Goal: Task Accomplishment & Management: Manage account settings

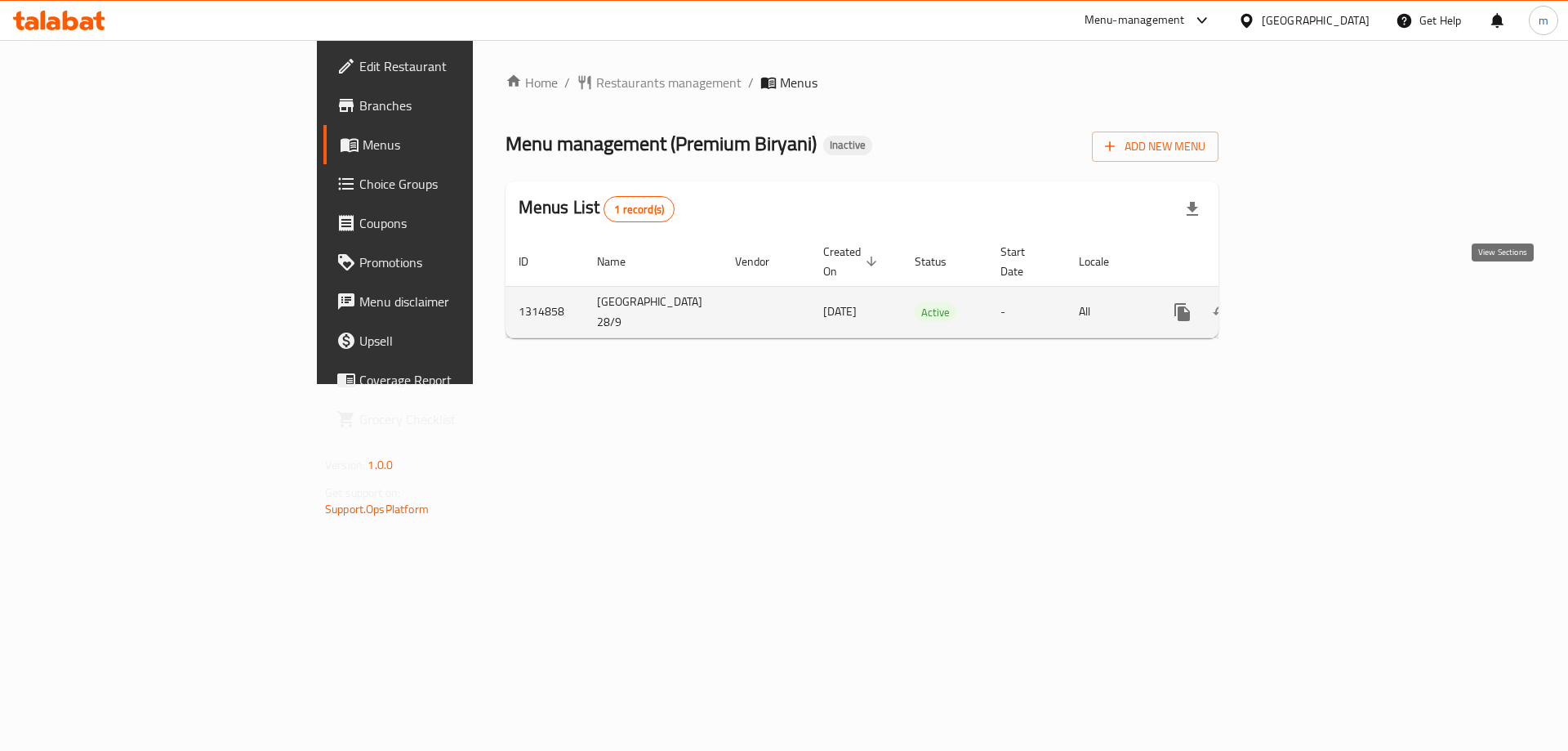
click at [1320, 293] on link "enhanced table" at bounding box center [1300, 312] width 39 height 39
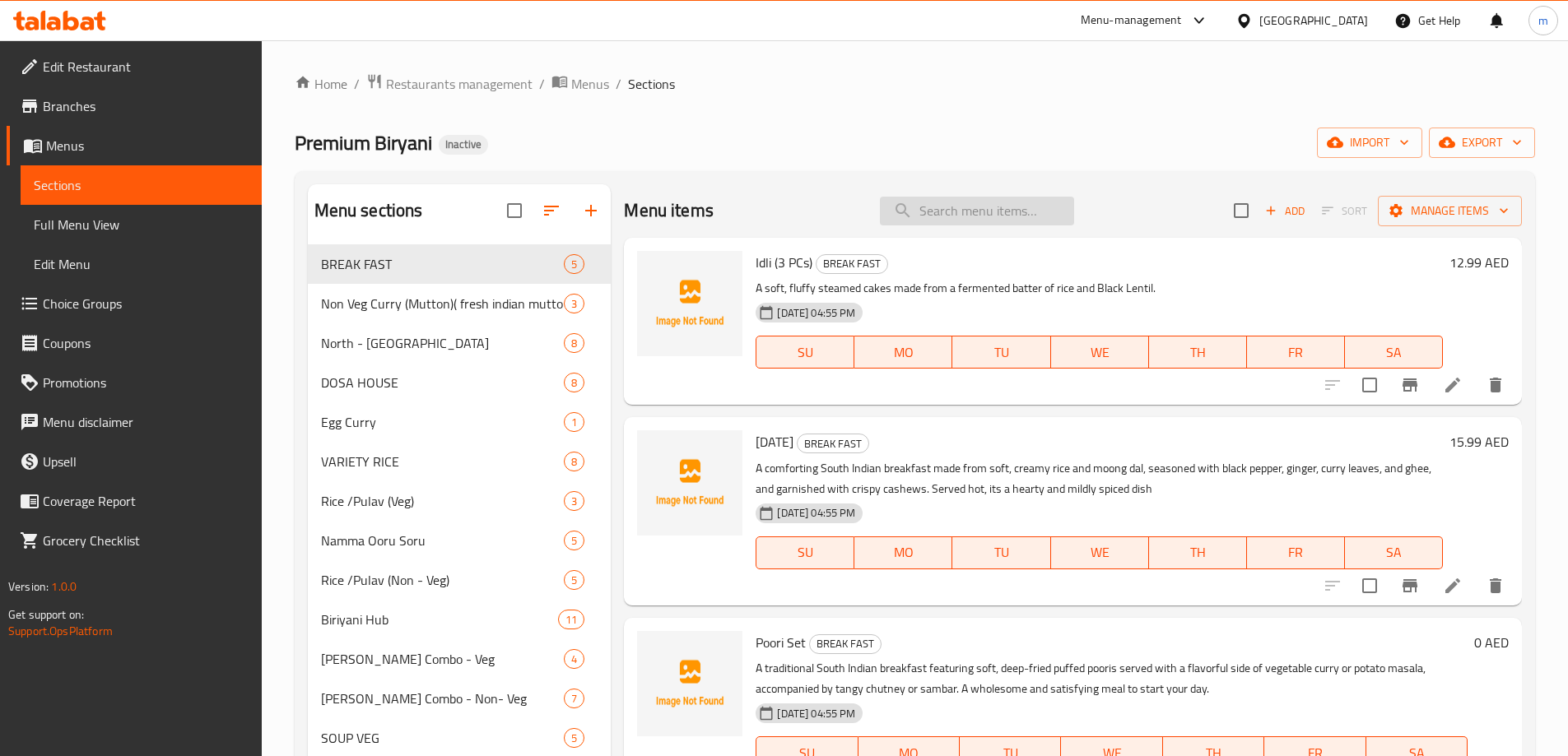
click at [906, 206] on input "search" at bounding box center [976, 210] width 194 height 28
type input "ى"
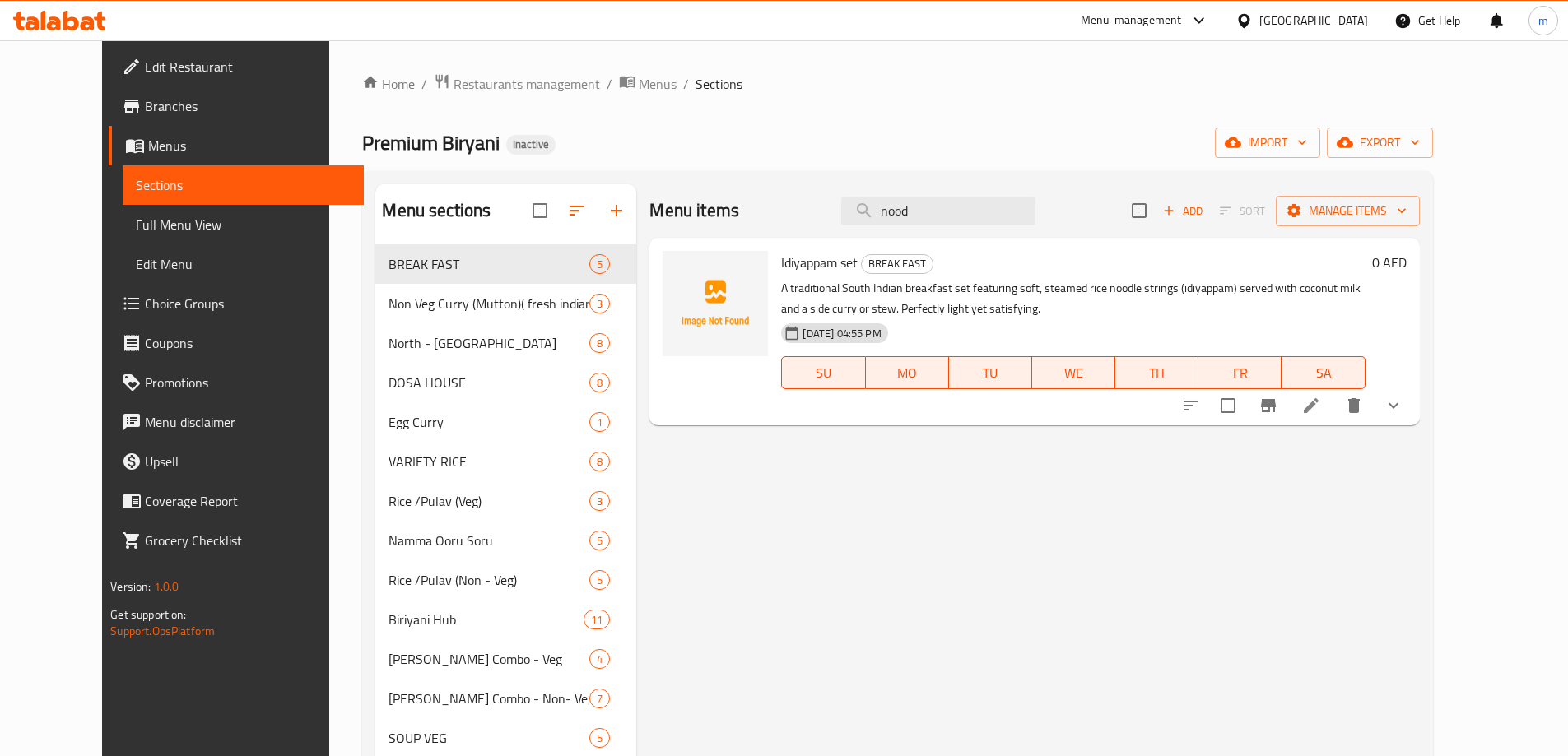
type input "nood"
click at [523, 208] on input "checkbox" at bounding box center [540, 210] width 35 height 35
checkbox input "true"
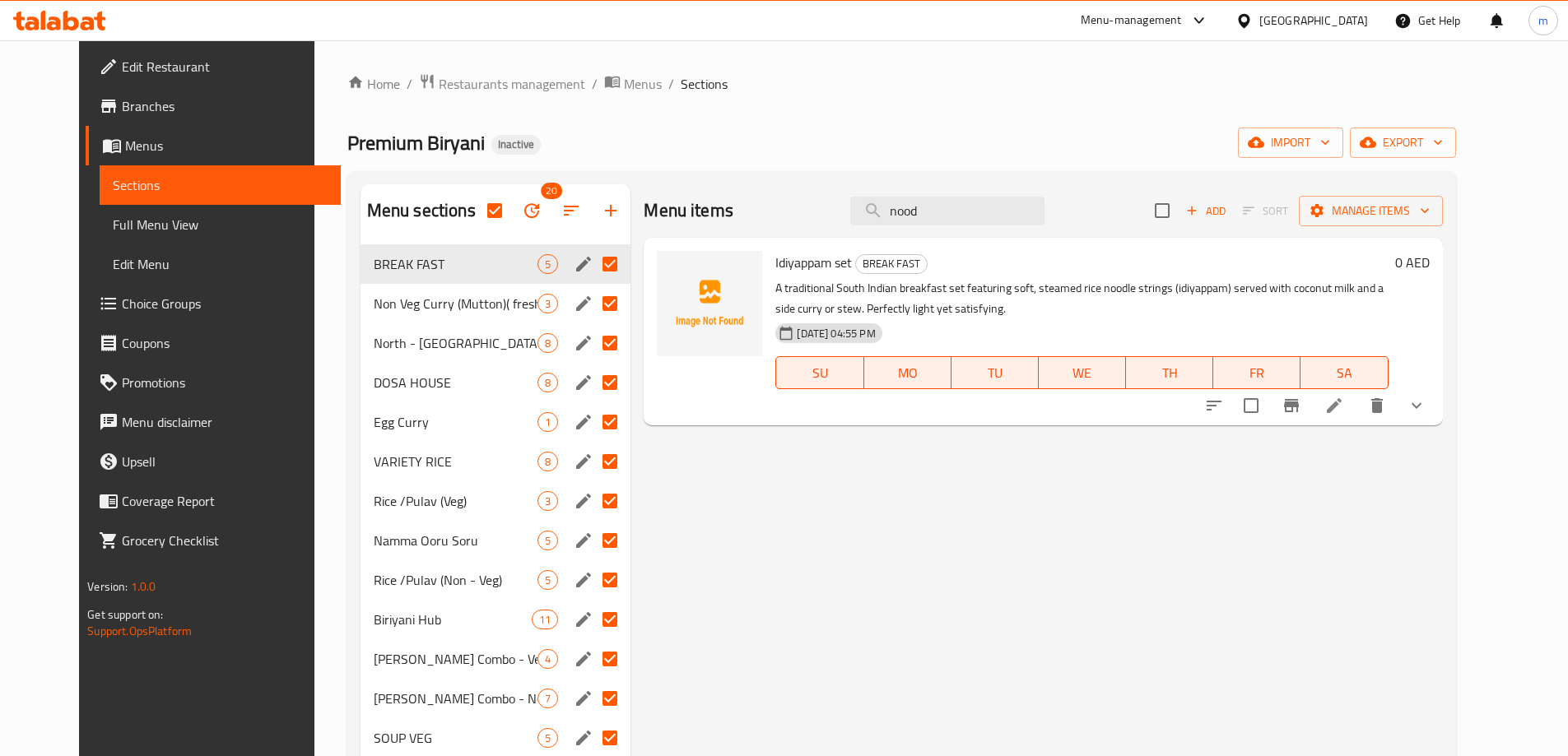
click at [113, 228] on span "Full Menu View" at bounding box center [221, 224] width 215 height 19
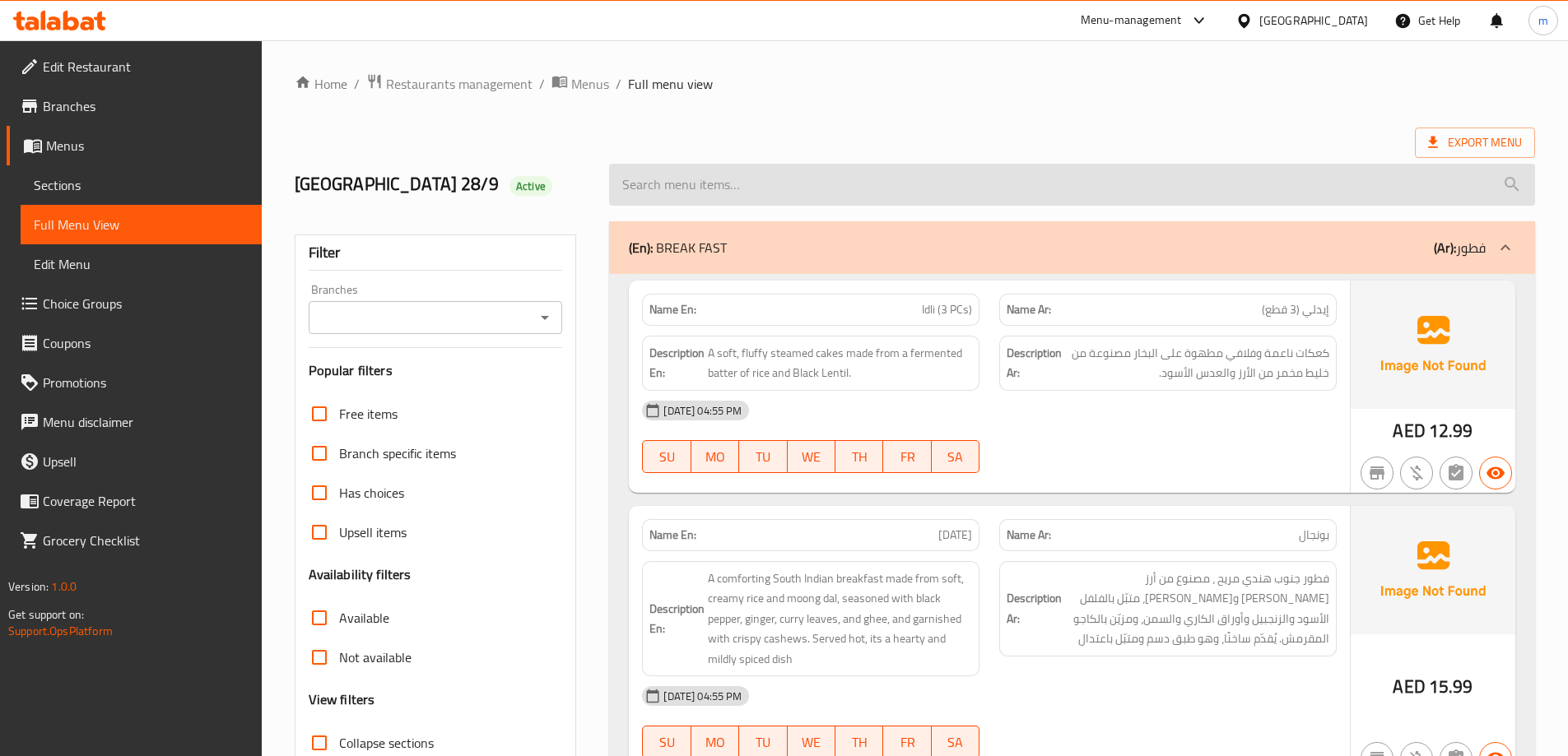
click at [672, 183] on input "search" at bounding box center [1072, 185] width 926 height 42
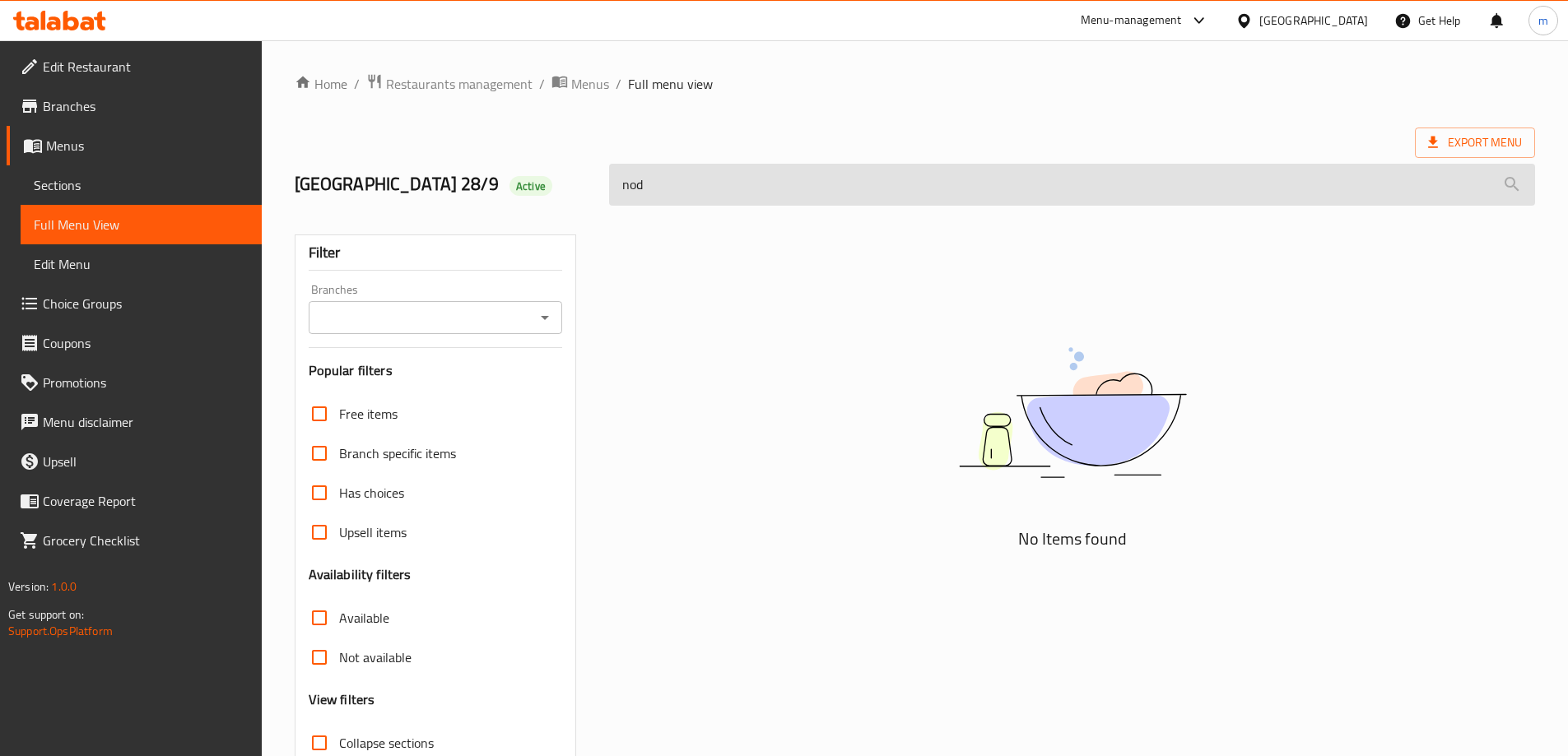
click at [820, 188] on input "nod" at bounding box center [1072, 185] width 926 height 42
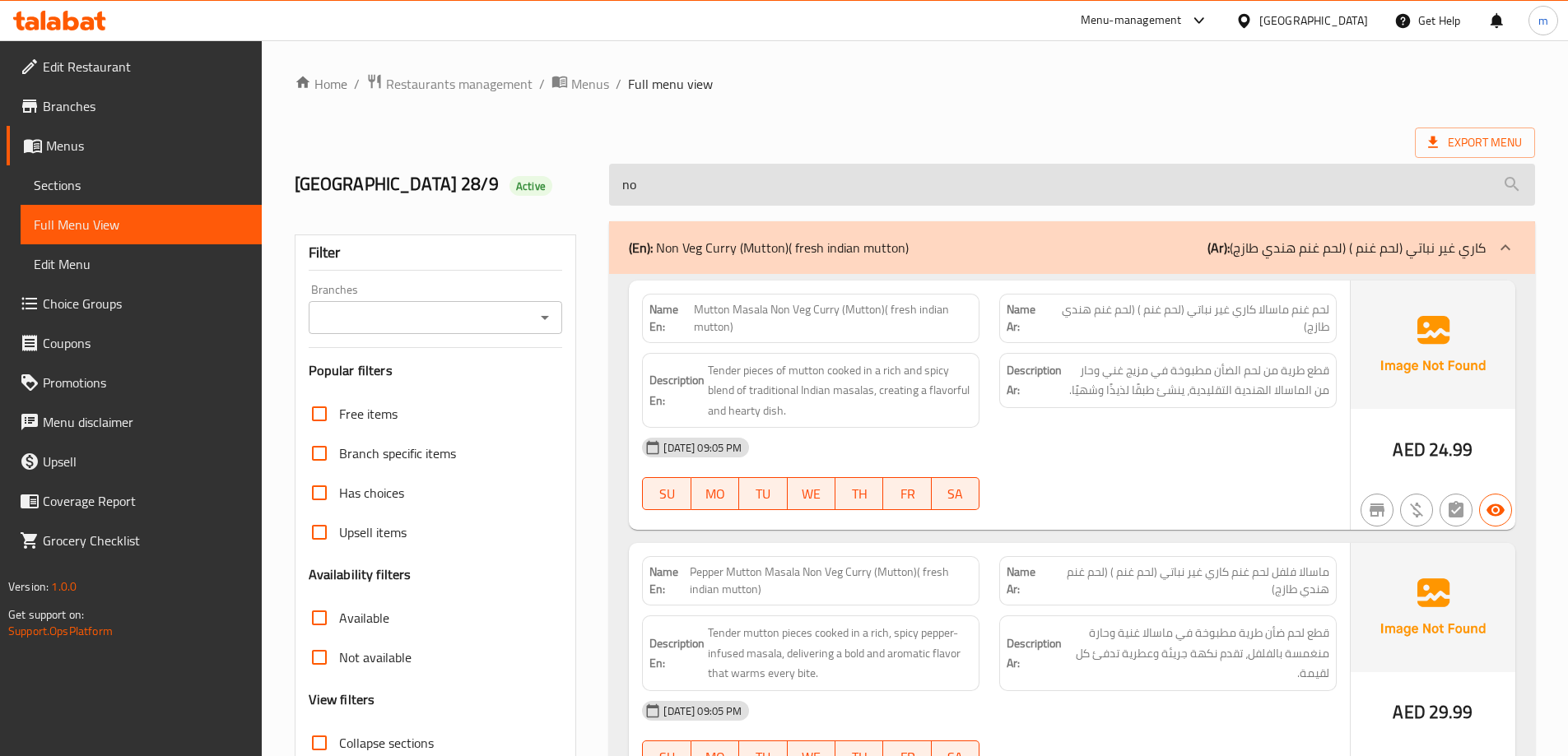
type input "n"
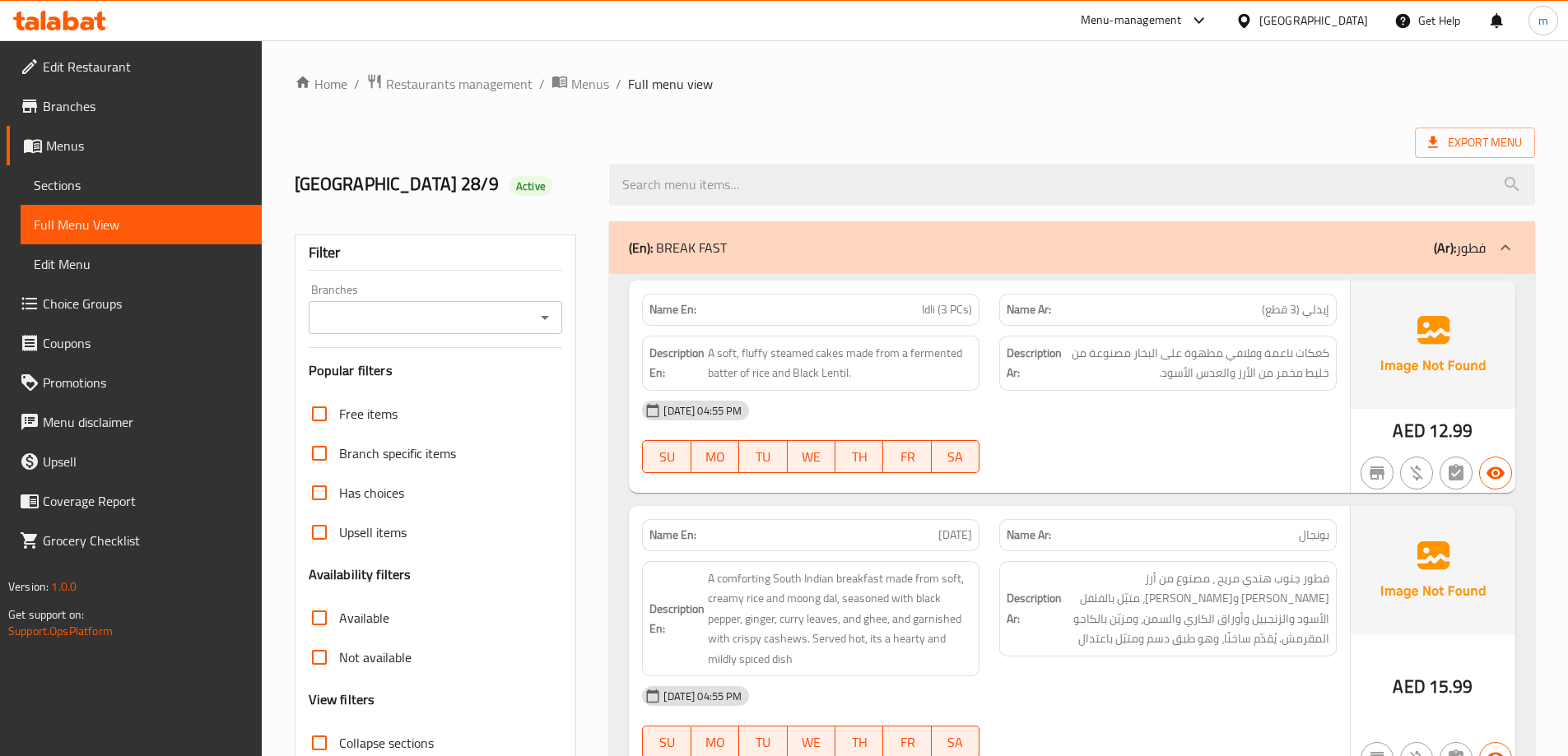
click at [123, 181] on span "Sections" at bounding box center [142, 185] width 215 height 19
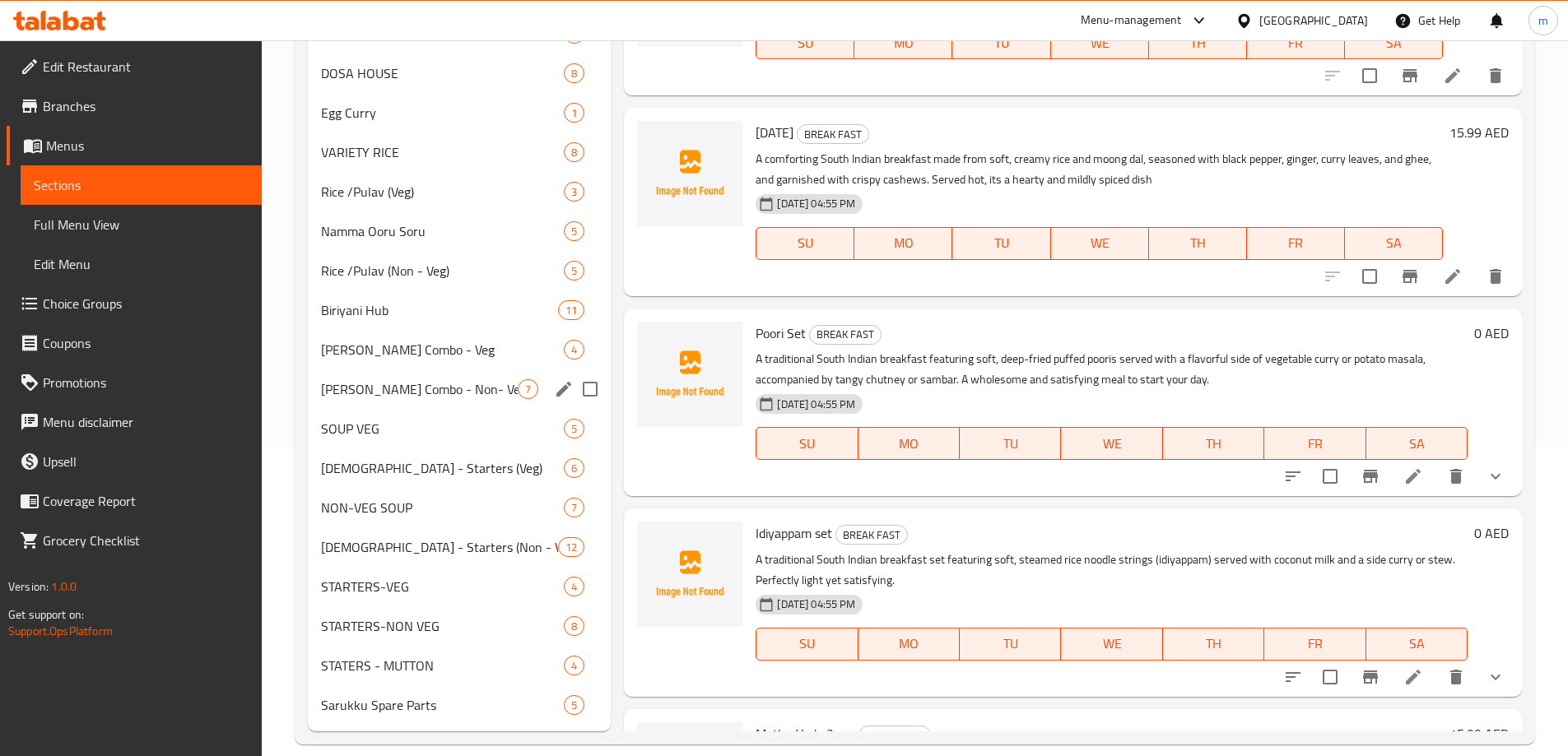
scroll to position [331, 0]
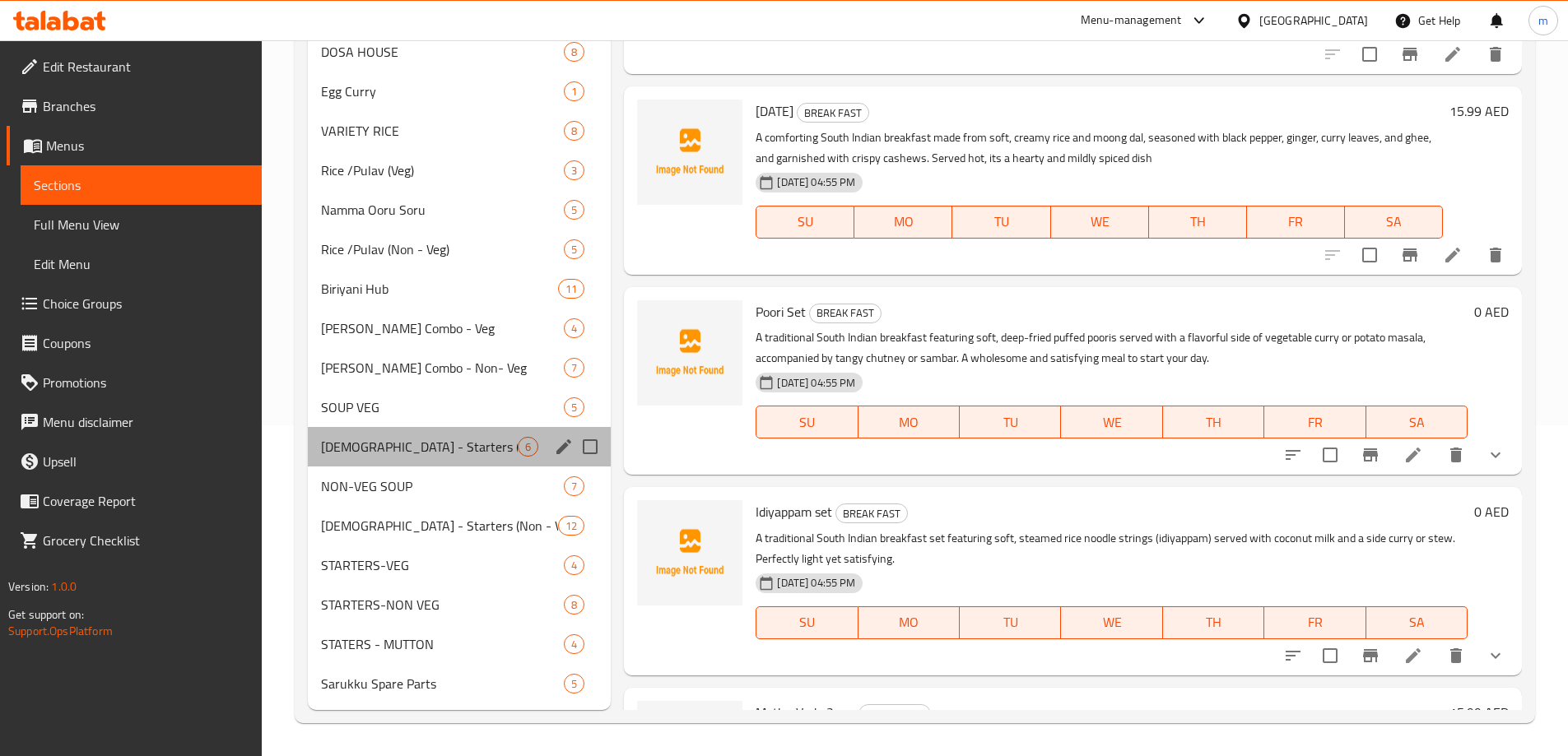
click at [364, 457] on div "[DEMOGRAPHIC_DATA] - Starters (Veg) 6" at bounding box center [460, 446] width 303 height 39
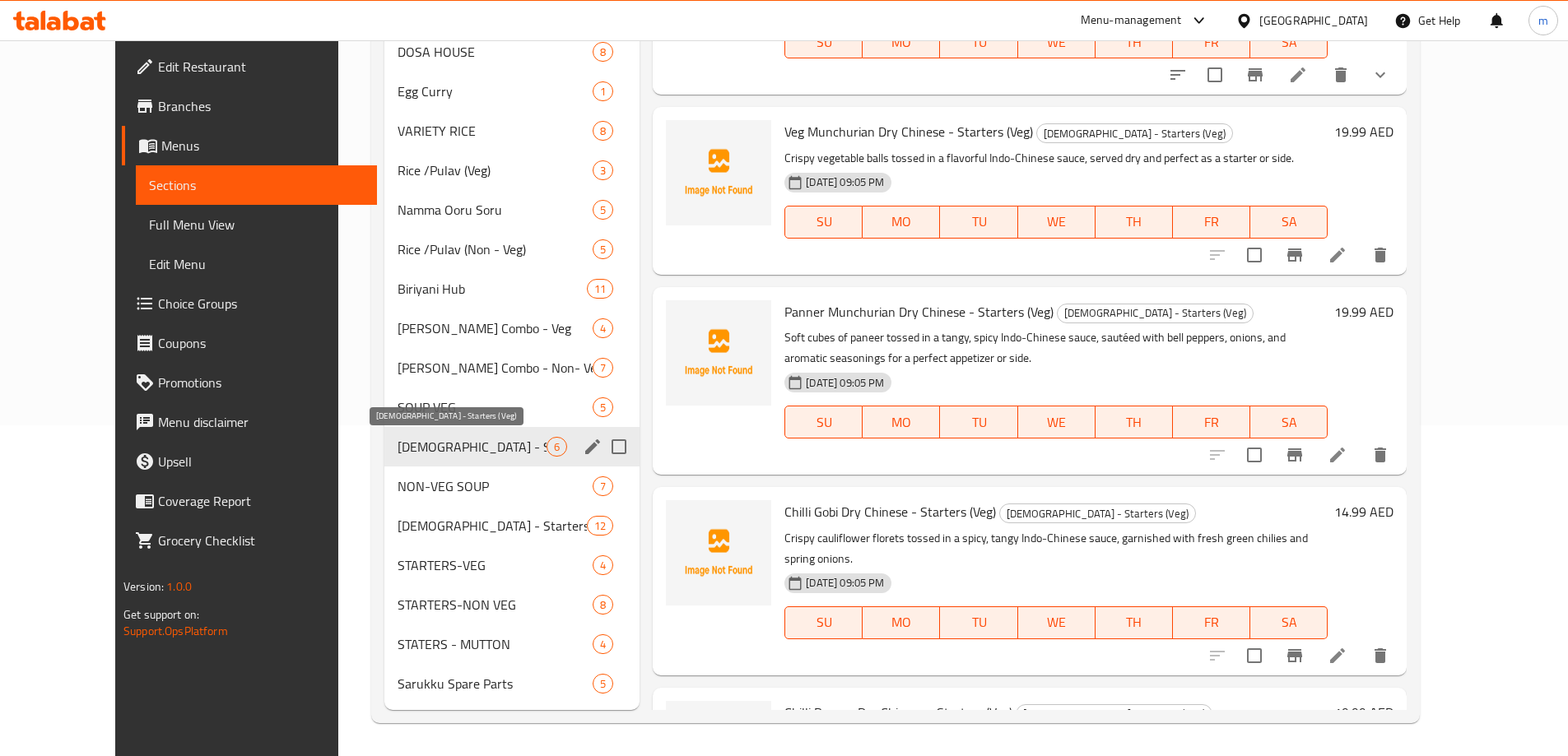
click at [397, 451] on span "[DEMOGRAPHIC_DATA] - Starters (Veg)" at bounding box center [472, 446] width 149 height 19
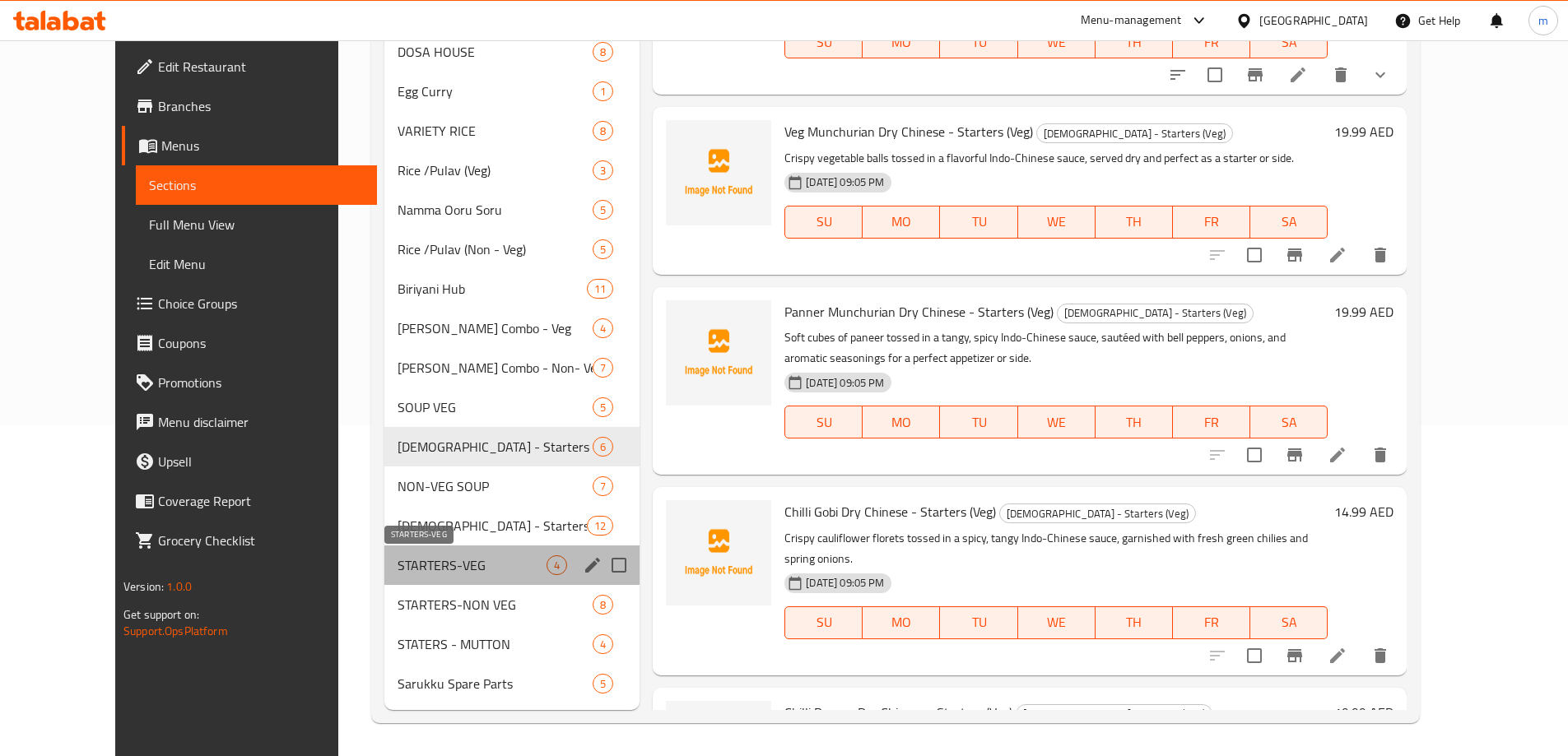
click at [397, 573] on span "STARTERS-VEG" at bounding box center [472, 564] width 149 height 19
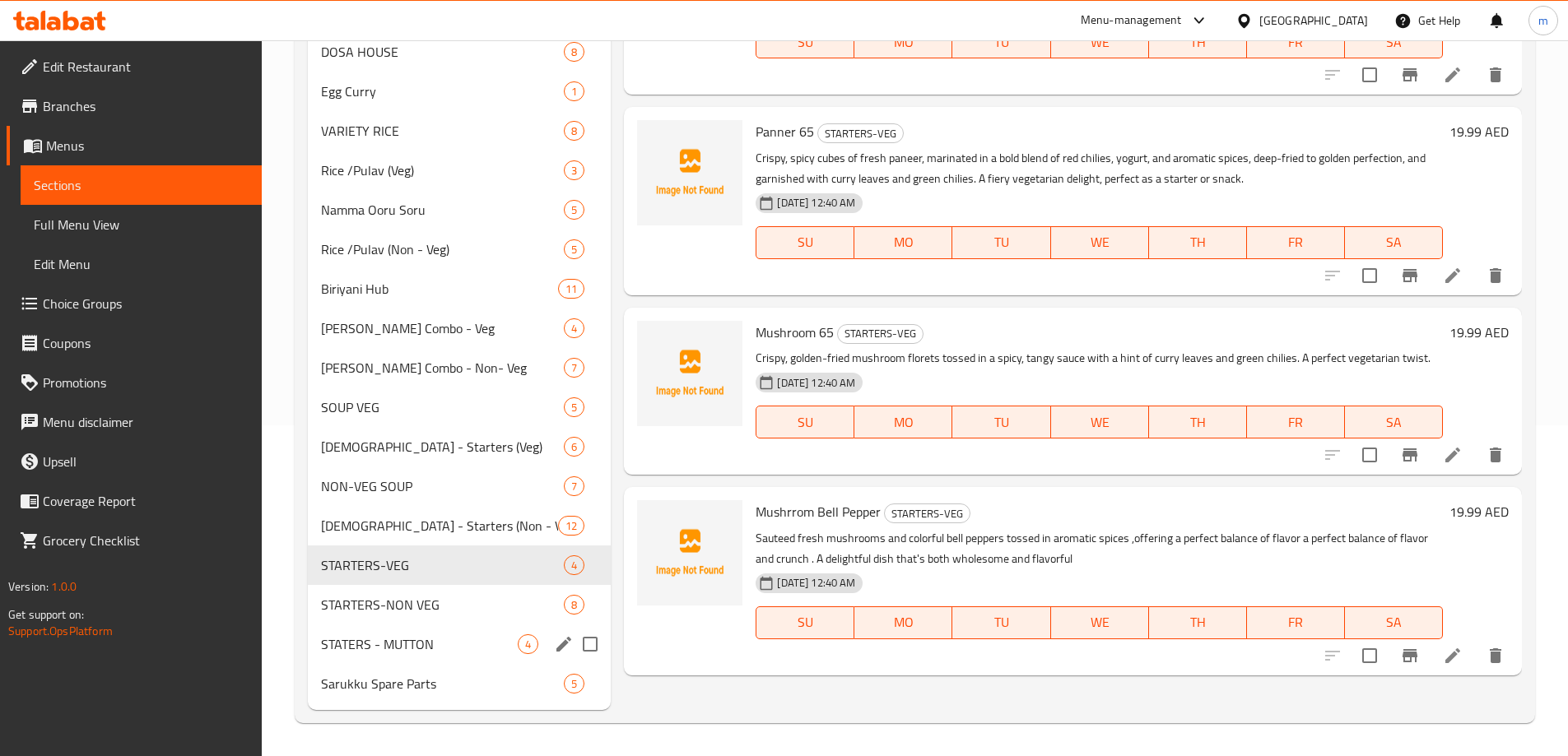
click at [374, 633] on div "STATERS - MUTTON 4" at bounding box center [460, 644] width 303 height 39
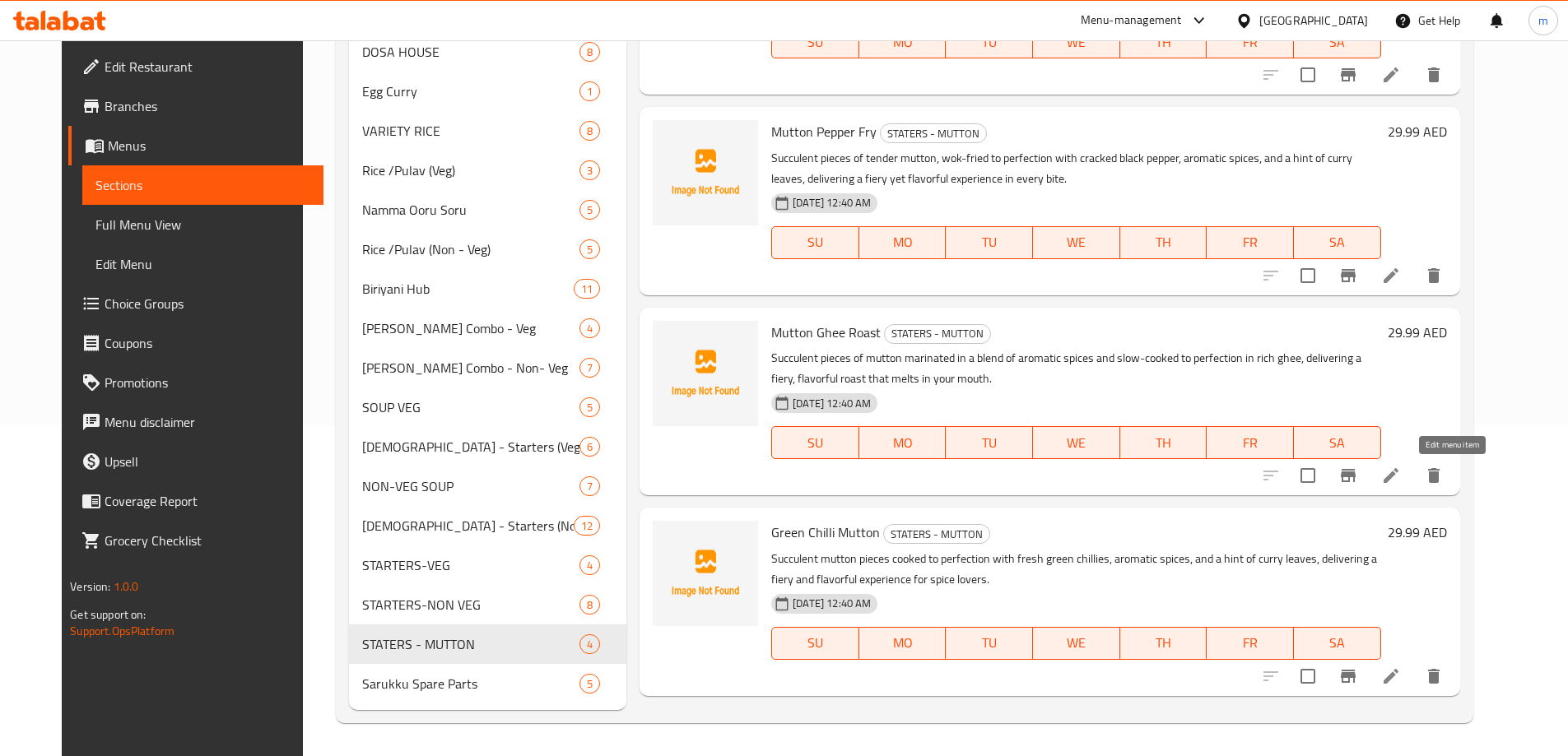
click at [1401, 479] on icon at bounding box center [1391, 475] width 19 height 19
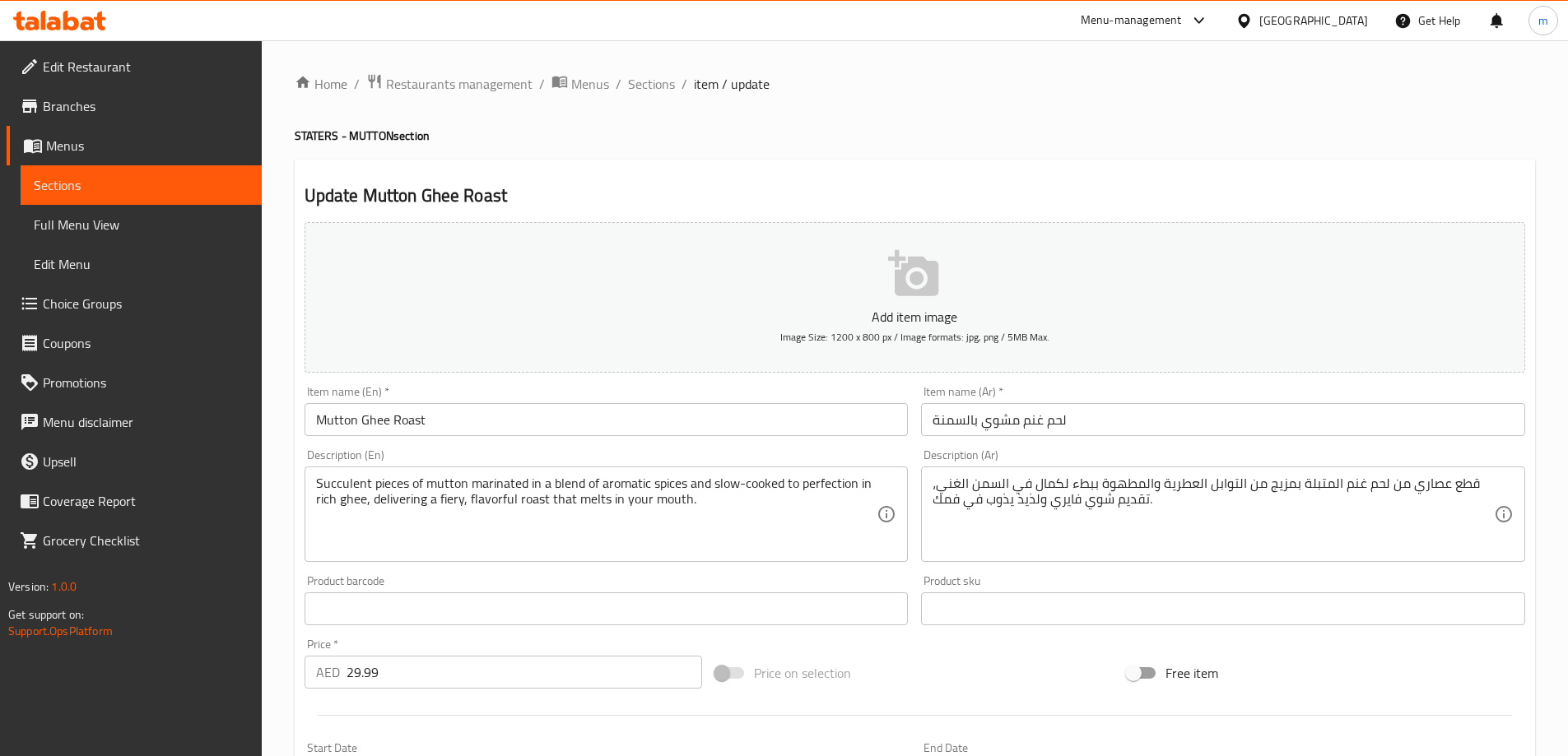
click at [131, 183] on span "Sections" at bounding box center [142, 185] width 215 height 19
